Goal: Feedback & Contribution: Leave review/rating

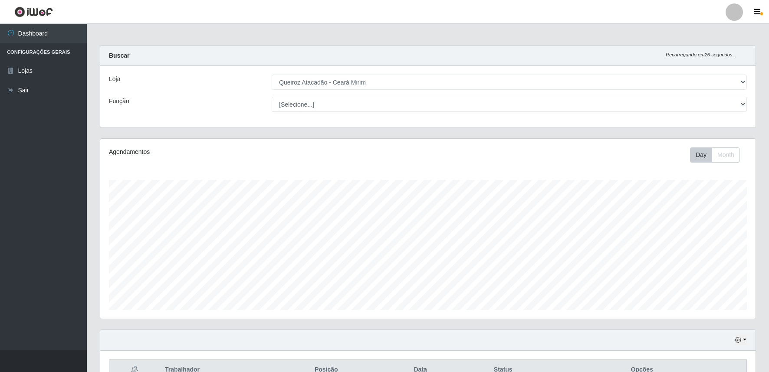
select select "465"
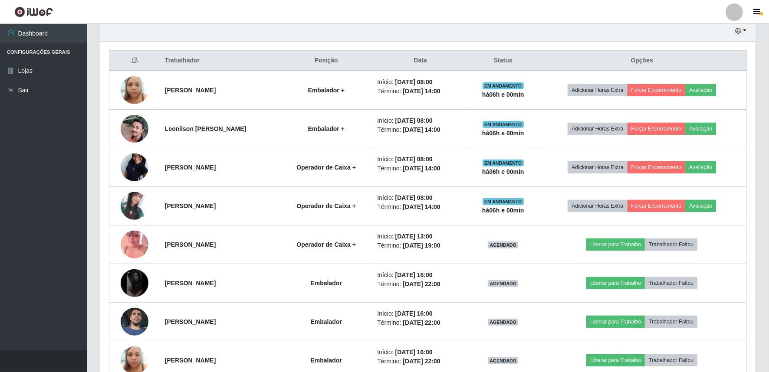
scroll to position [242, 0]
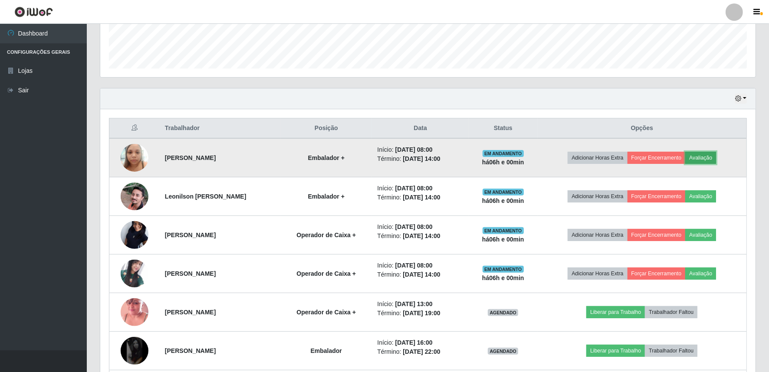
click at [710, 152] on button "Avaliação" at bounding box center [700, 158] width 31 height 12
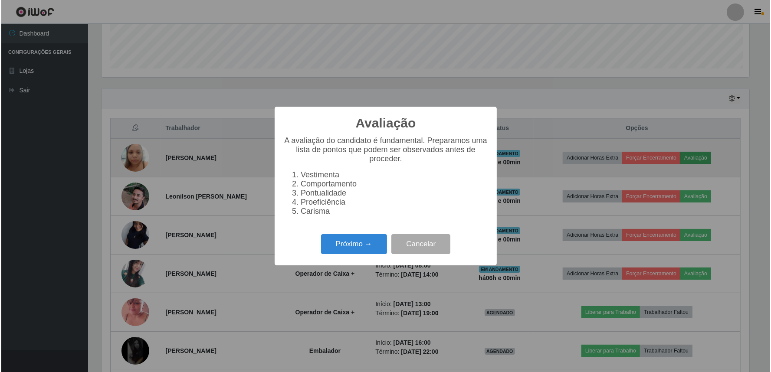
scroll to position [180, 650]
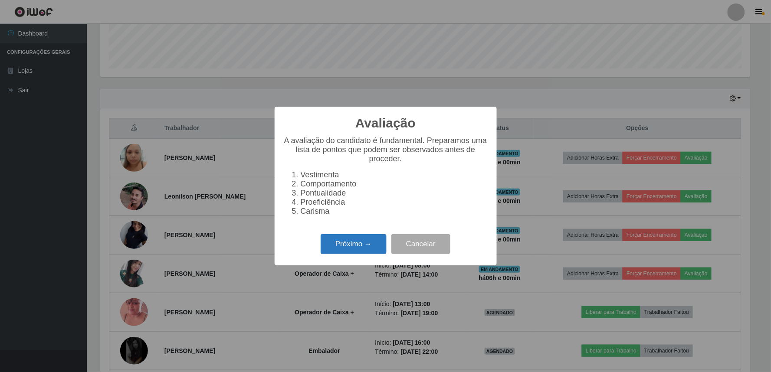
click at [345, 248] on button "Próximo →" at bounding box center [354, 244] width 66 height 20
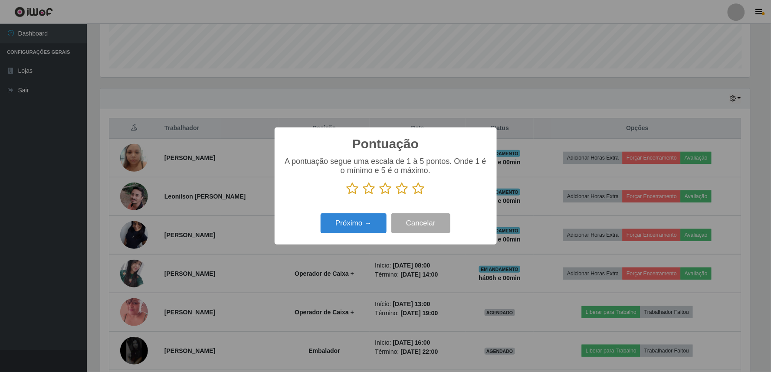
scroll to position [433923, 433453]
click at [418, 190] on icon at bounding box center [419, 188] width 12 height 13
click at [413, 195] on input "radio" at bounding box center [413, 195] width 0 height 0
click at [372, 227] on button "Próximo →" at bounding box center [354, 224] width 66 height 20
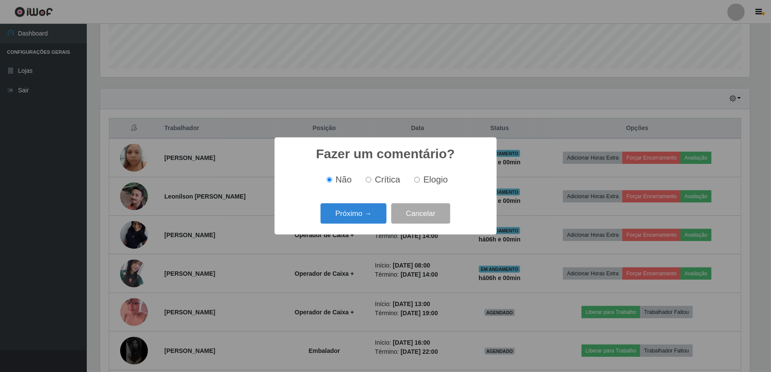
click at [418, 181] on input "Elogio" at bounding box center [418, 180] width 6 height 6
radio input "true"
click at [354, 218] on button "Próximo →" at bounding box center [354, 214] width 66 height 20
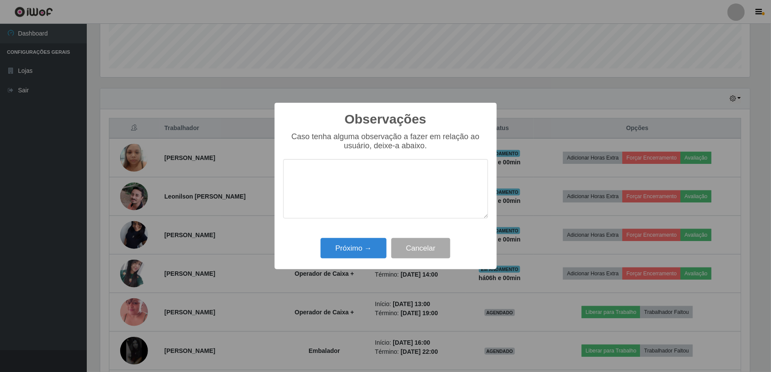
click at [337, 172] on textarea at bounding box center [385, 188] width 205 height 59
type textarea "O"
type textarea "BOA"
click at [338, 250] on div "Próximo → Cancelar" at bounding box center [385, 248] width 205 height 25
click at [334, 242] on button "Próximo →" at bounding box center [354, 248] width 66 height 20
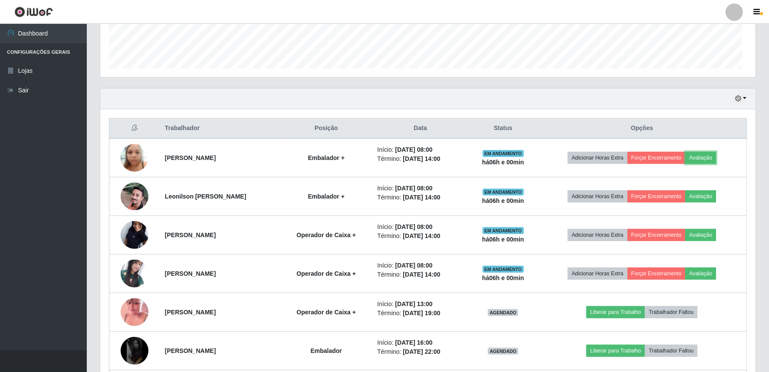
scroll to position [180, 655]
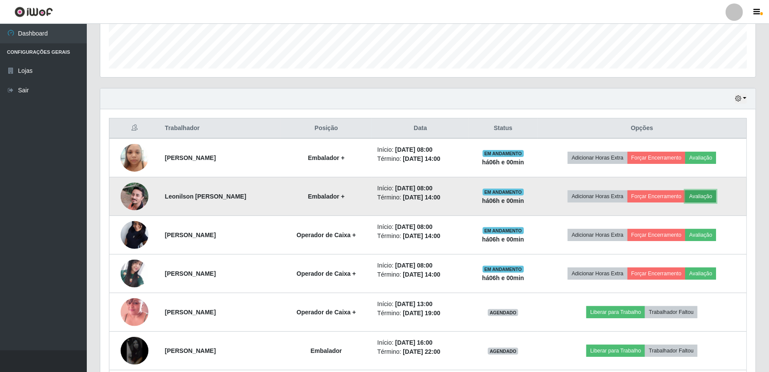
click at [708, 194] on button "Avaliação" at bounding box center [700, 197] width 31 height 12
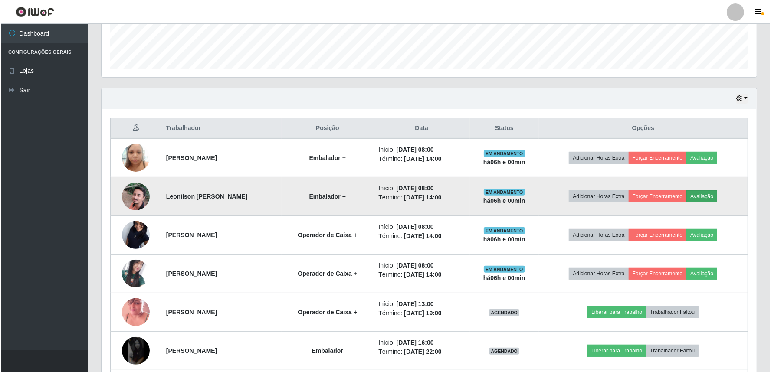
scroll to position [180, 650]
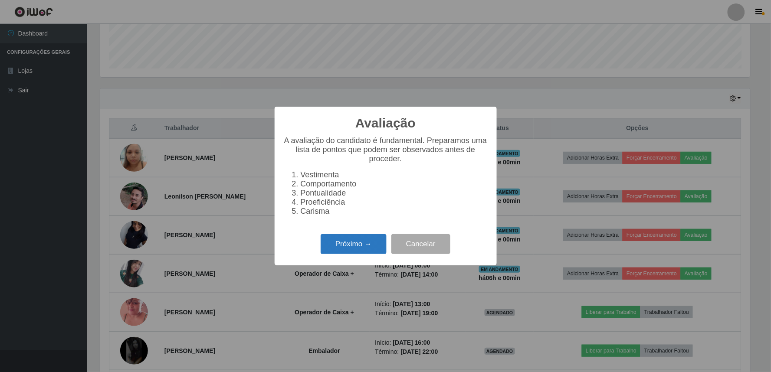
click at [339, 253] on button "Próximo →" at bounding box center [354, 244] width 66 height 20
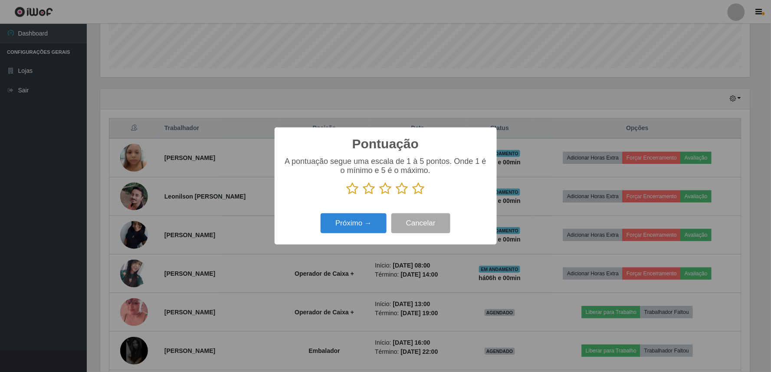
scroll to position [433923, 433453]
click at [417, 191] on icon at bounding box center [419, 188] width 12 height 13
click at [413, 195] on input "radio" at bounding box center [413, 195] width 0 height 0
click at [355, 224] on button "Próximo →" at bounding box center [354, 224] width 66 height 20
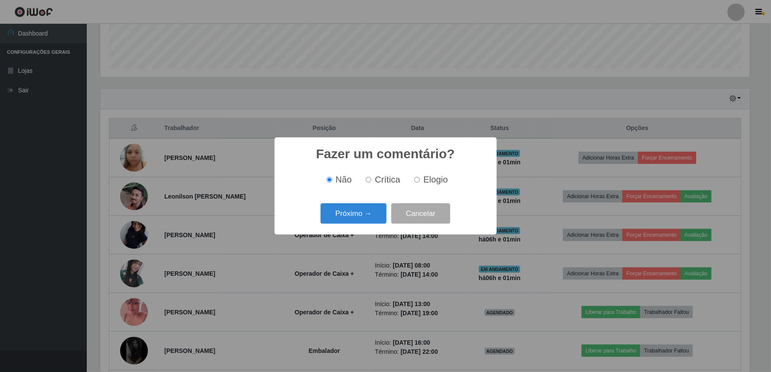
click at [415, 181] on input "Elogio" at bounding box center [418, 180] width 6 height 6
radio input "true"
click at [363, 209] on button "Próximo →" at bounding box center [354, 214] width 66 height 20
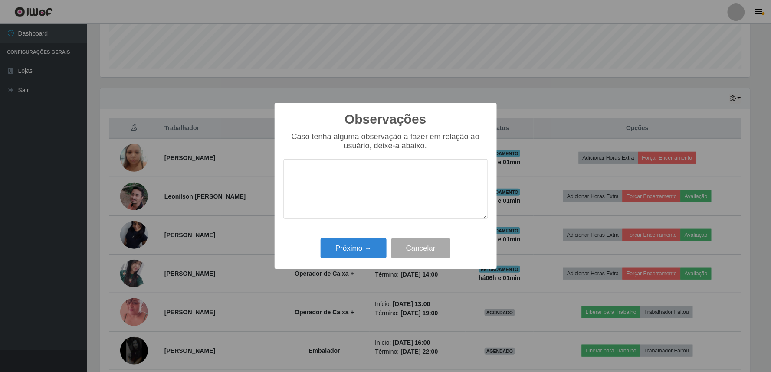
click at [323, 171] on textarea at bounding box center [385, 188] width 205 height 59
type textarea "OTIMO FUNCIONARIO"
click at [359, 253] on button "Próximo →" at bounding box center [354, 248] width 66 height 20
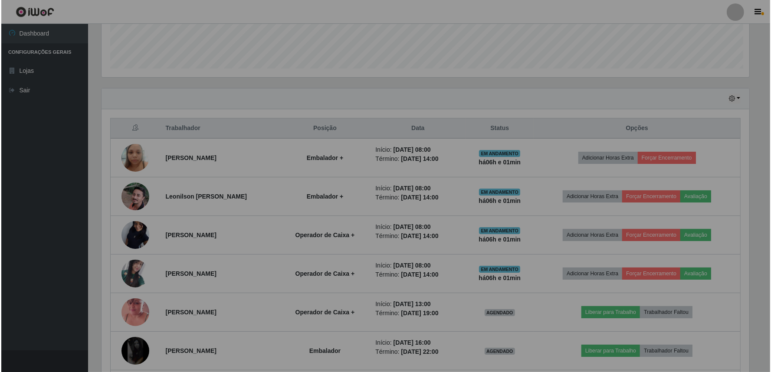
scroll to position [180, 655]
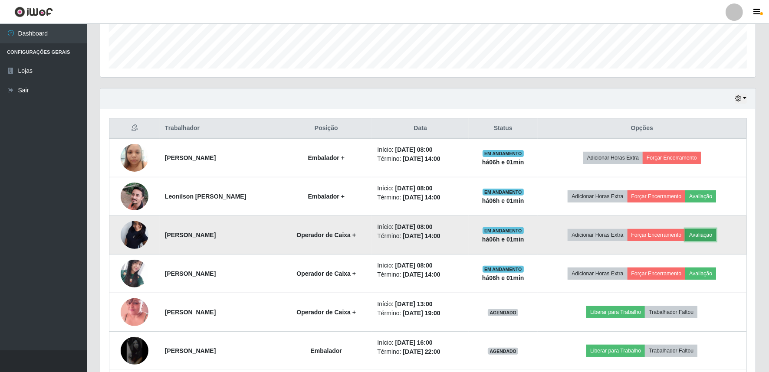
click at [713, 231] on button "Avaliação" at bounding box center [700, 235] width 31 height 12
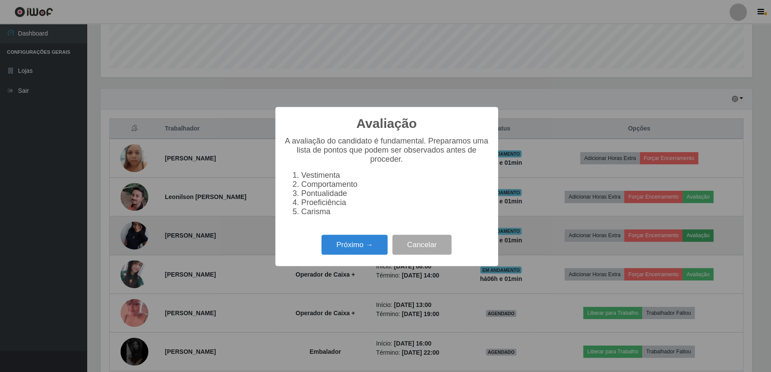
scroll to position [180, 650]
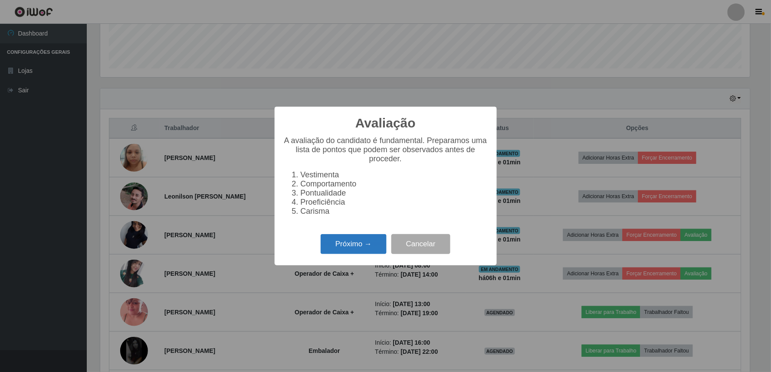
click at [349, 242] on button "Próximo →" at bounding box center [354, 244] width 66 height 20
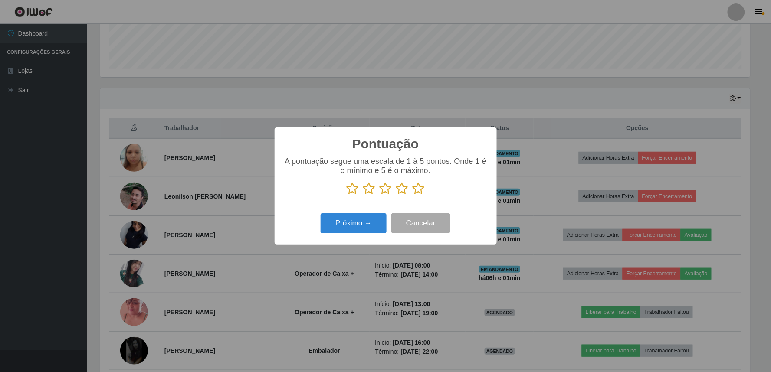
click at [418, 187] on icon at bounding box center [419, 188] width 12 height 13
click at [413, 195] on input "radio" at bounding box center [413, 195] width 0 height 0
click at [336, 221] on button "Próximo →" at bounding box center [354, 224] width 66 height 20
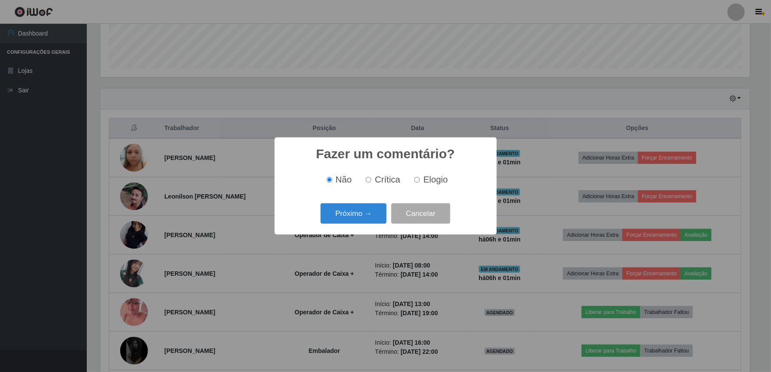
click at [418, 181] on input "Elogio" at bounding box center [418, 180] width 6 height 6
radio input "true"
click at [331, 217] on button "Próximo →" at bounding box center [354, 214] width 66 height 20
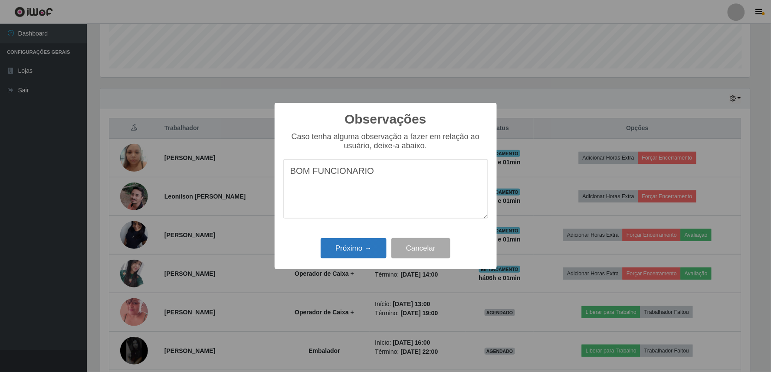
type textarea "BOM FUNCIONARIO"
click at [345, 248] on button "Próximo →" at bounding box center [354, 248] width 66 height 20
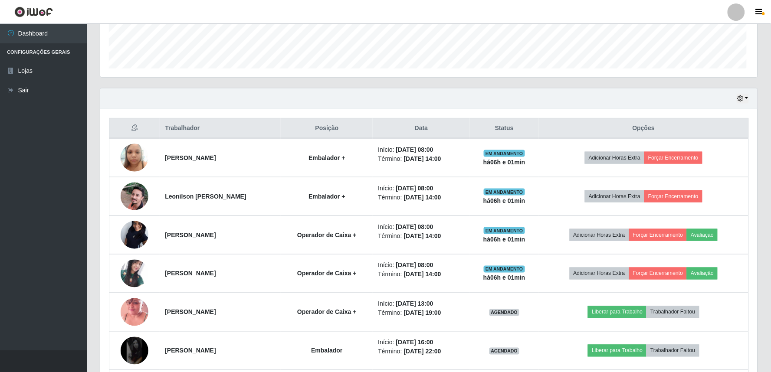
scroll to position [180, 655]
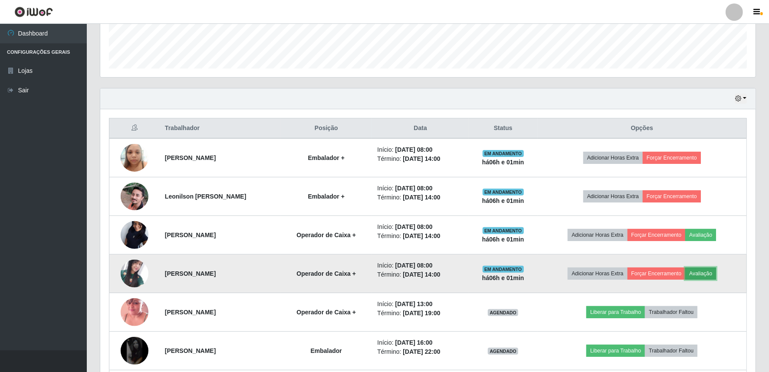
click at [708, 275] on button "Avaliação" at bounding box center [700, 274] width 31 height 12
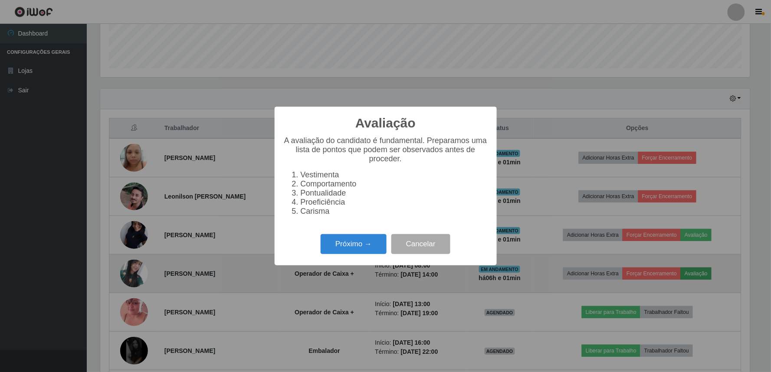
scroll to position [180, 650]
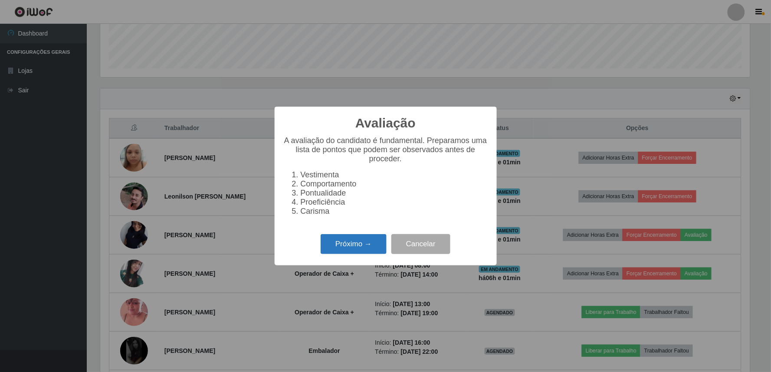
click at [337, 249] on button "Próximo →" at bounding box center [354, 244] width 66 height 20
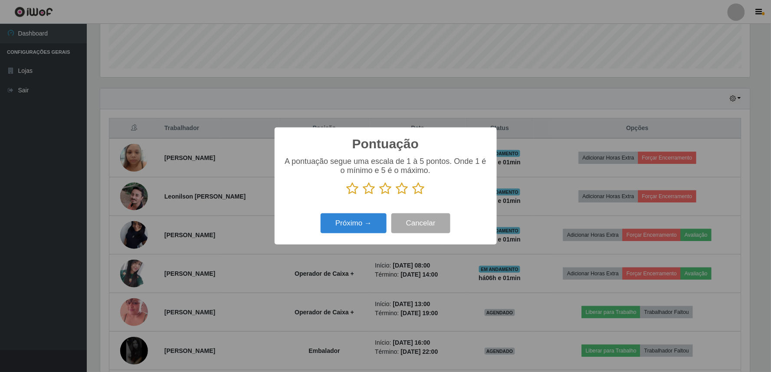
scroll to position [433923, 433453]
click at [418, 190] on icon at bounding box center [419, 188] width 12 height 13
click at [413, 195] on input "radio" at bounding box center [413, 195] width 0 height 0
click at [353, 227] on button "Próximo →" at bounding box center [354, 224] width 66 height 20
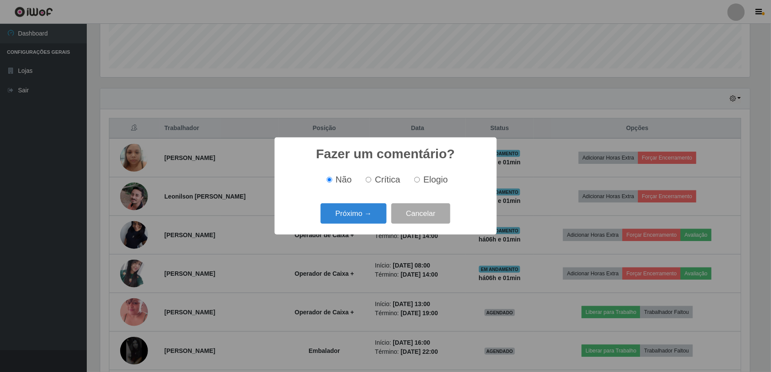
click at [416, 181] on label "Elogio" at bounding box center [429, 180] width 37 height 10
click at [416, 181] on input "Elogio" at bounding box center [418, 180] width 6 height 6
radio input "true"
click at [358, 215] on button "Próximo →" at bounding box center [354, 214] width 66 height 20
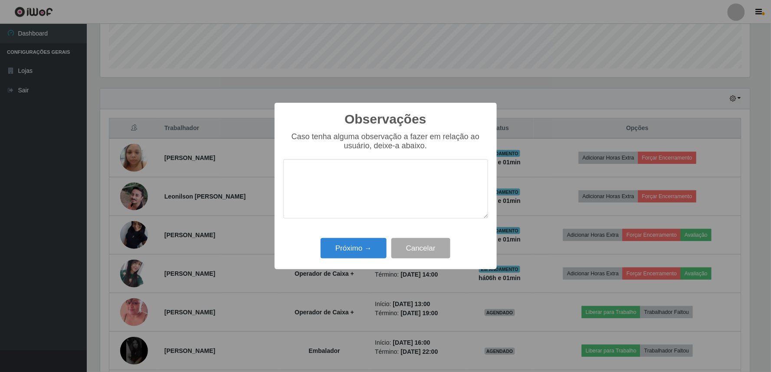
click at [319, 180] on textarea at bounding box center [385, 188] width 205 height 59
type textarea "BOM FUNCIONARIO"
click at [376, 244] on button "Próximo →" at bounding box center [354, 248] width 66 height 20
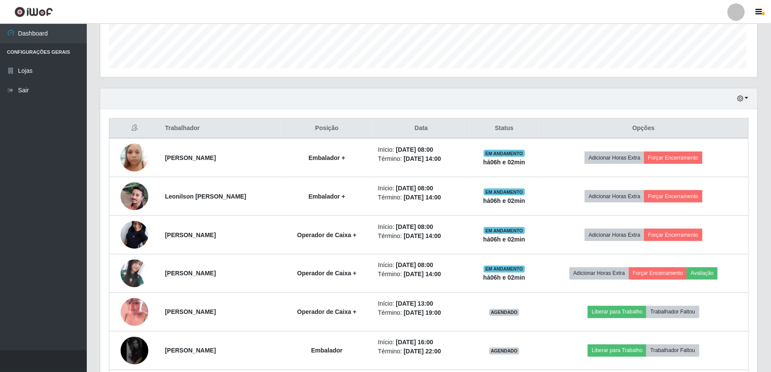
scroll to position [180, 655]
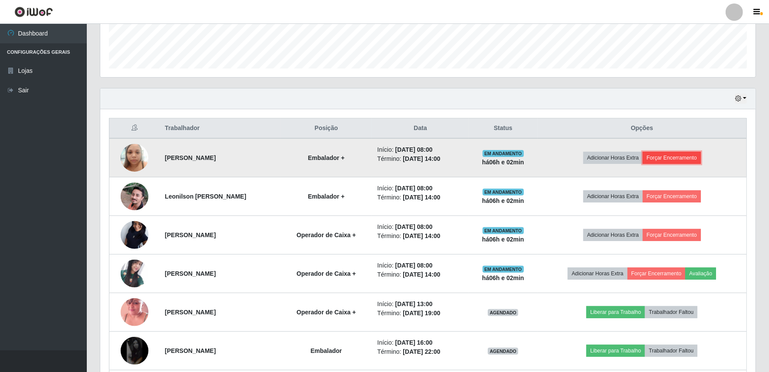
click at [678, 158] on button "Forçar Encerramento" at bounding box center [672, 158] width 58 height 12
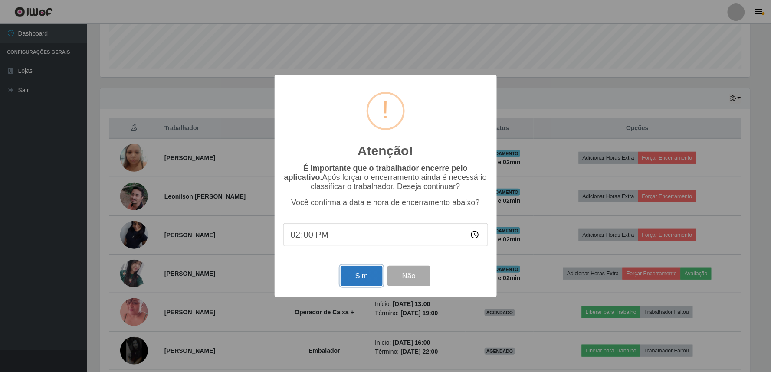
click at [353, 274] on button "Sim" at bounding box center [362, 276] width 42 height 20
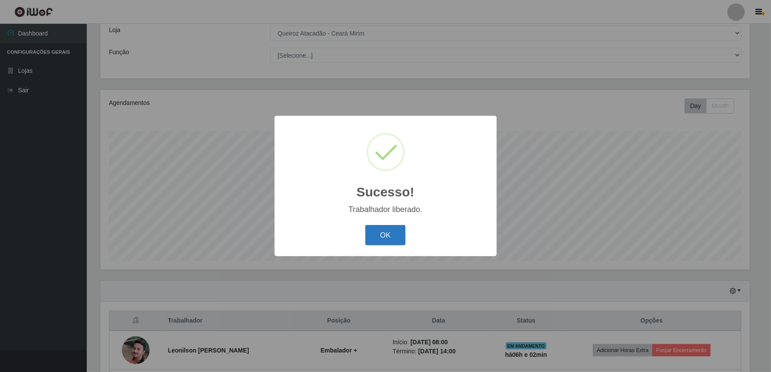
click at [395, 239] on button "OK" at bounding box center [386, 235] width 40 height 20
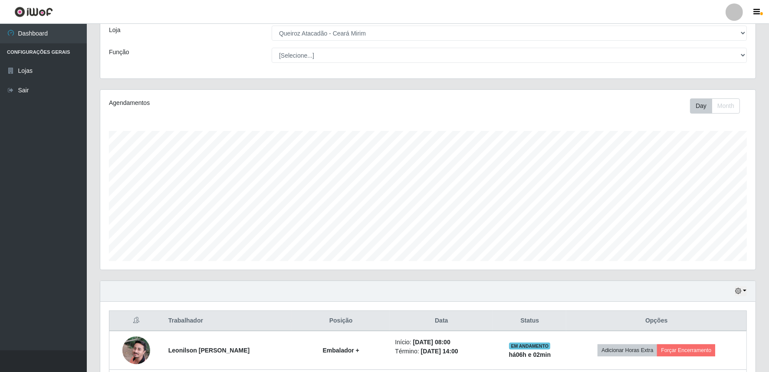
scroll to position [113, 0]
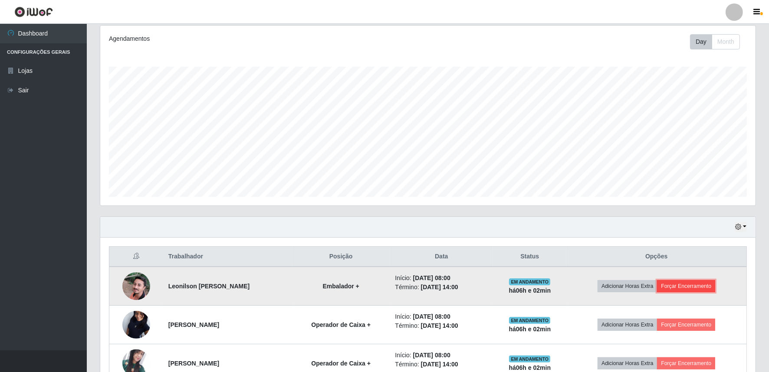
click at [676, 283] on button "Forçar Encerramento" at bounding box center [686, 286] width 58 height 12
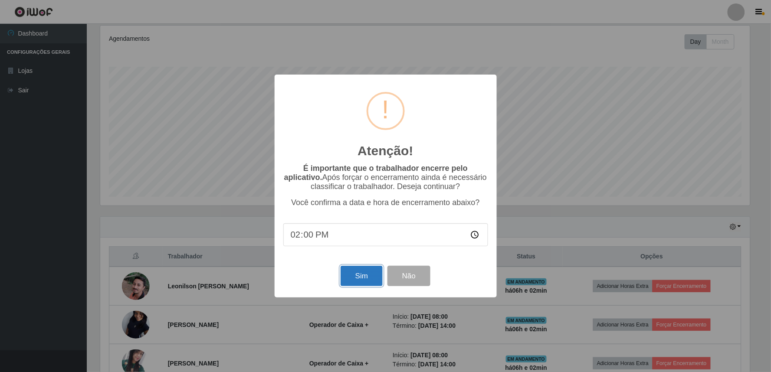
click at [375, 274] on button "Sim" at bounding box center [362, 276] width 42 height 20
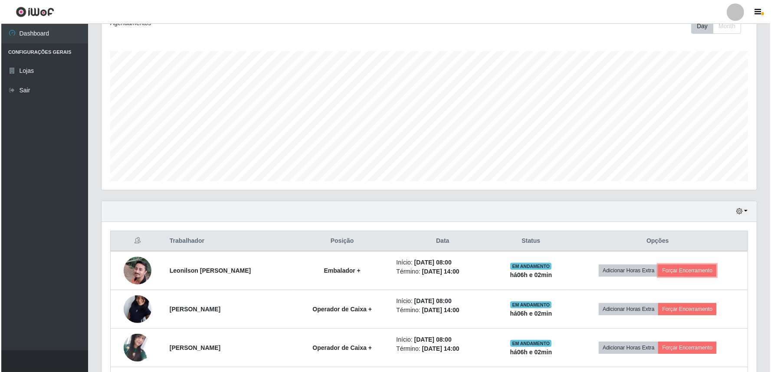
scroll to position [0, 0]
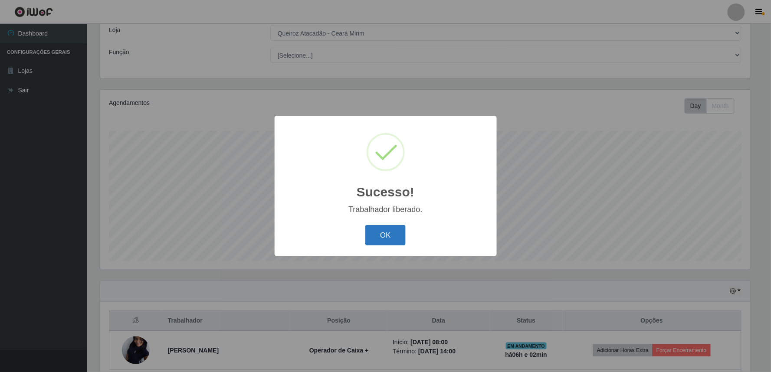
click at [377, 231] on button "OK" at bounding box center [386, 235] width 40 height 20
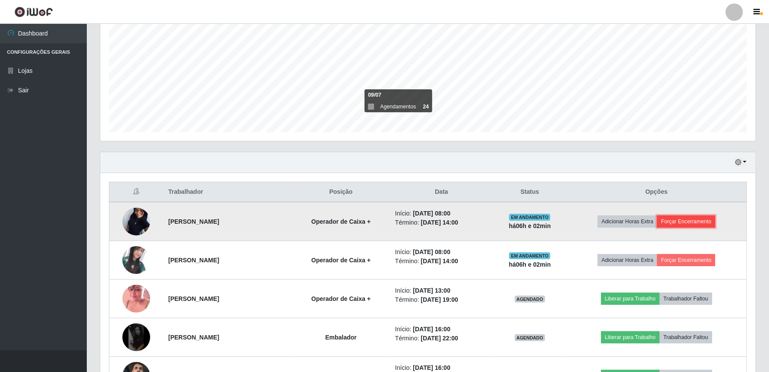
click at [682, 221] on button "Forçar Encerramento" at bounding box center [686, 222] width 58 height 12
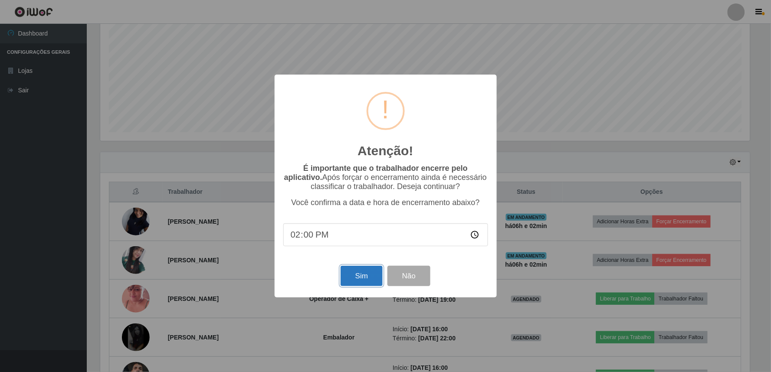
click at [360, 272] on button "Sim" at bounding box center [362, 276] width 42 height 20
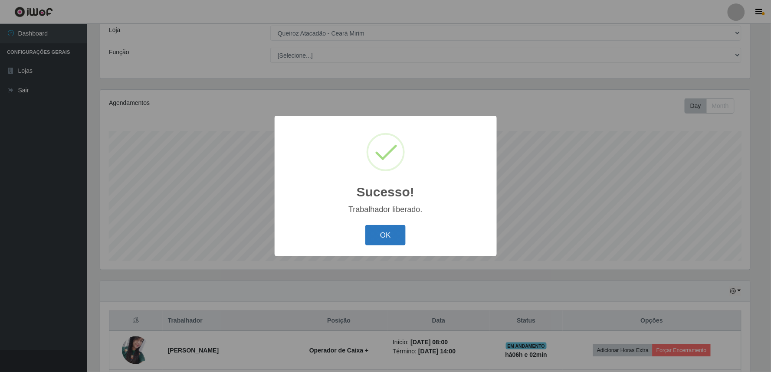
click at [376, 229] on button "OK" at bounding box center [386, 235] width 40 height 20
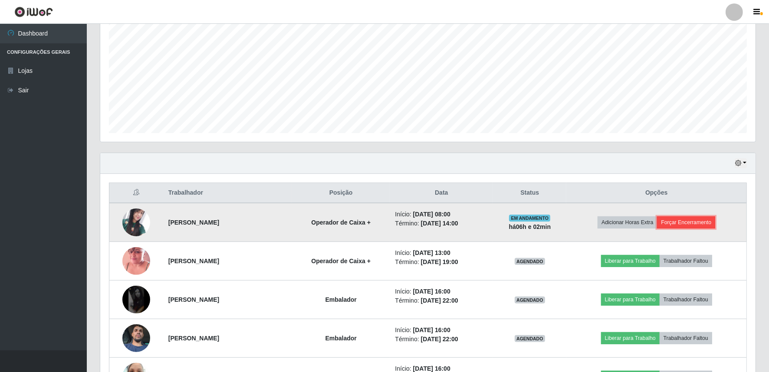
click at [696, 218] on button "Forçar Encerramento" at bounding box center [686, 223] width 58 height 12
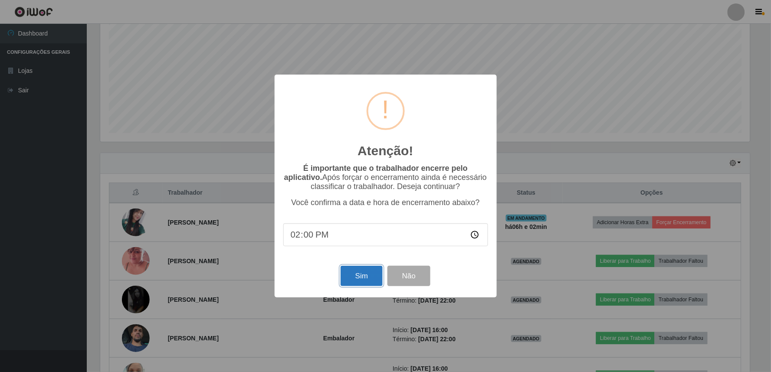
click at [348, 280] on button "Sim" at bounding box center [362, 276] width 42 height 20
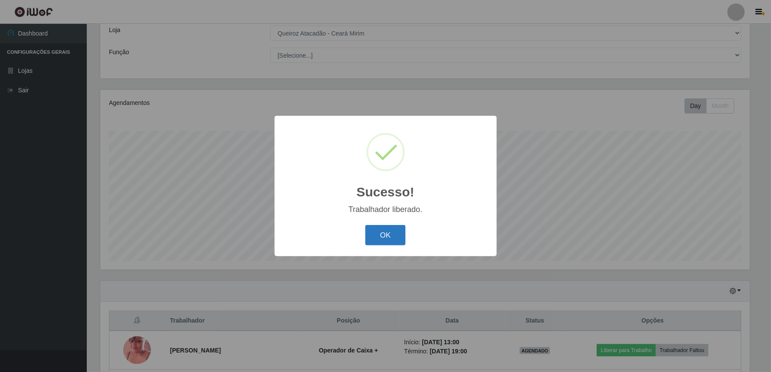
click at [395, 230] on button "OK" at bounding box center [386, 235] width 40 height 20
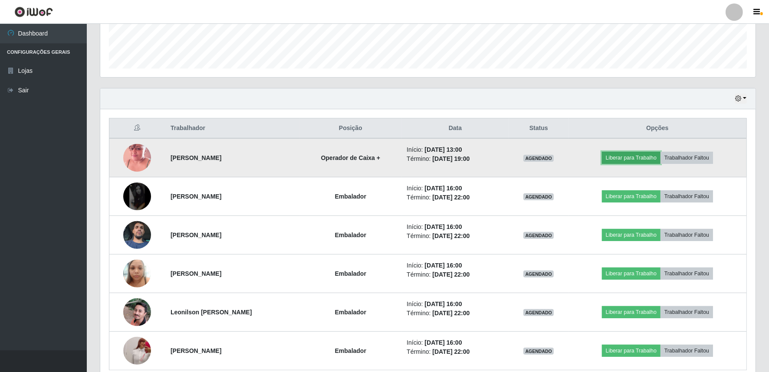
click at [620, 158] on button "Liberar para Trabalho" at bounding box center [631, 158] width 59 height 12
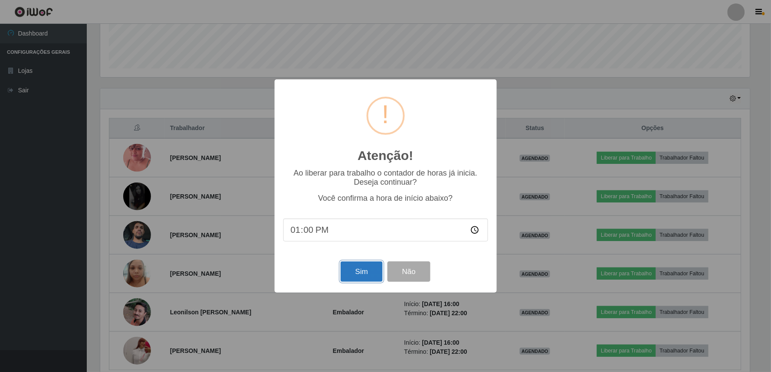
click at [346, 270] on button "Sim" at bounding box center [362, 272] width 42 height 20
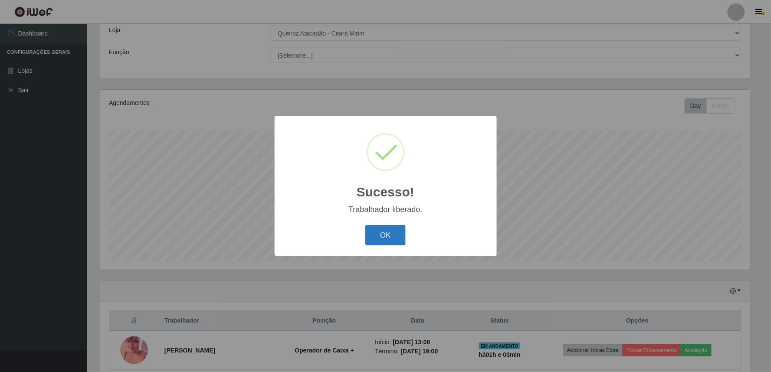
click at [388, 231] on button "OK" at bounding box center [386, 235] width 40 height 20
